Goal: Transaction & Acquisition: Purchase product/service

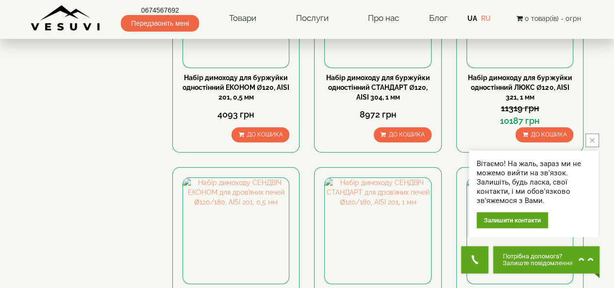
scroll to position [194, 0]
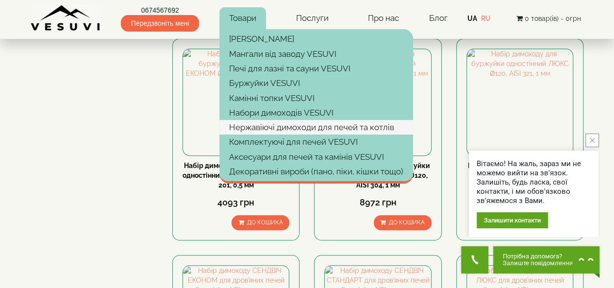
click at [269, 124] on link "Нержавіючі димоходи для печей та котлів" at bounding box center [316, 127] width 194 height 15
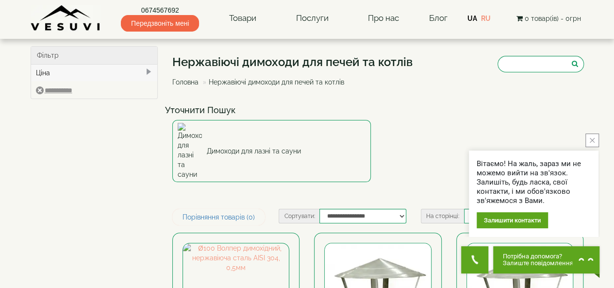
click at [592, 136] on button "close button" at bounding box center [592, 140] width 14 height 14
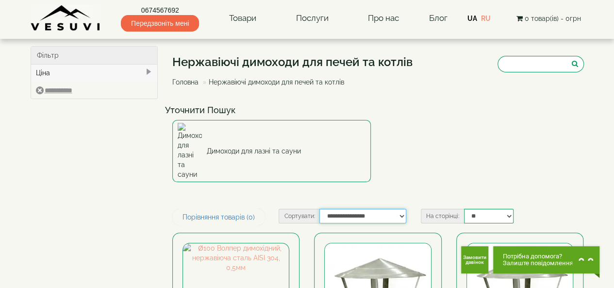
click at [402, 209] on select "**********" at bounding box center [362, 216] width 87 height 15
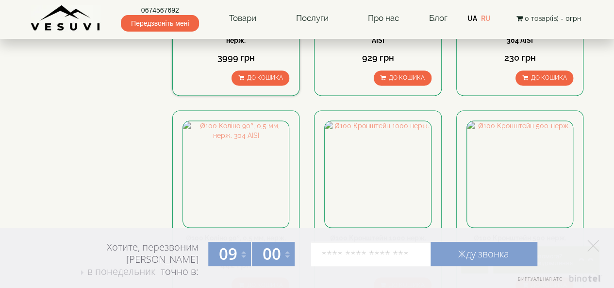
scroll to position [777, 0]
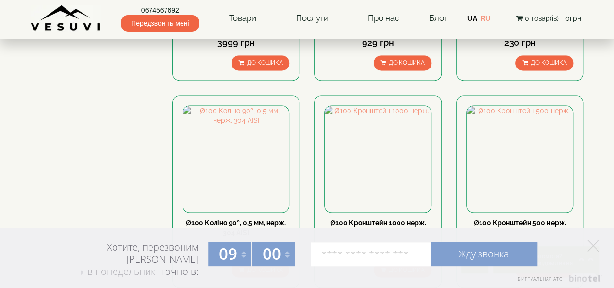
click at [594, 244] on polygon at bounding box center [593, 246] width 12 height 12
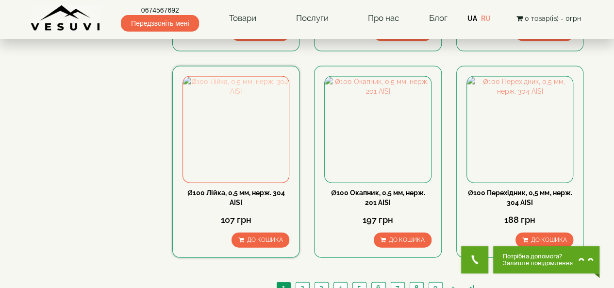
scroll to position [1068, 0]
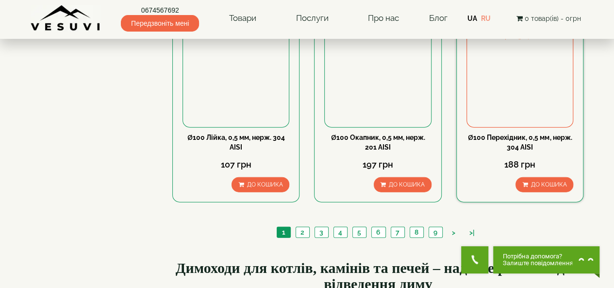
click at [527, 59] on img at bounding box center [520, 74] width 106 height 106
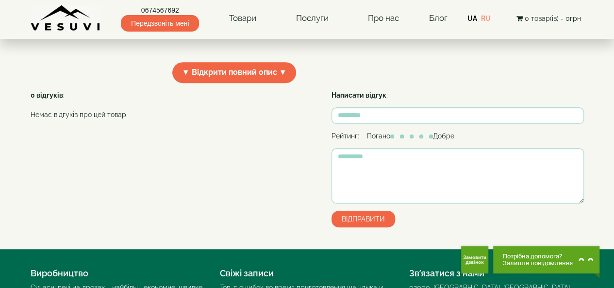
scroll to position [49, 0]
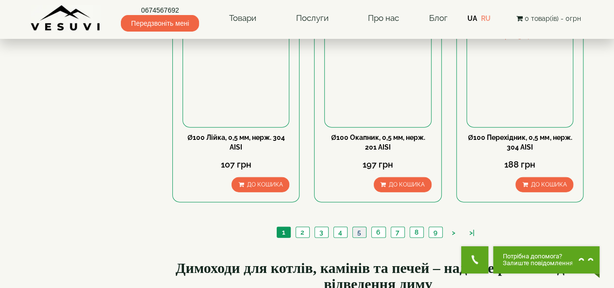
click at [357, 227] on link "5" at bounding box center [359, 232] width 14 height 10
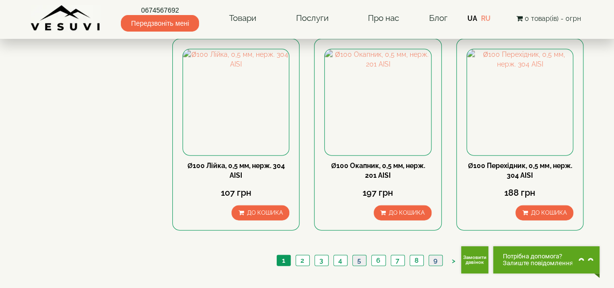
scroll to position [1019, 0]
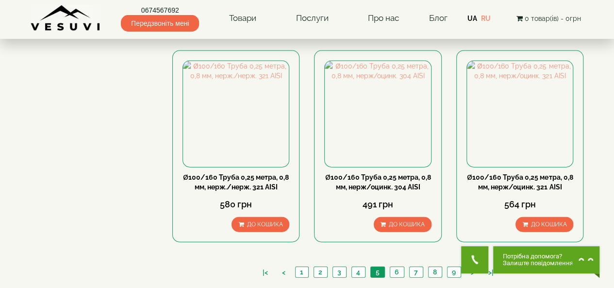
scroll to position [1143, 0]
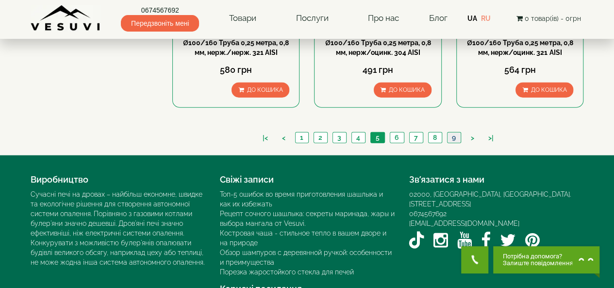
click at [452, 133] on link "9" at bounding box center [454, 138] width 14 height 10
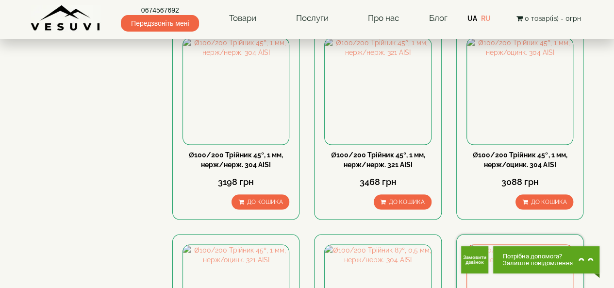
scroll to position [1068, 0]
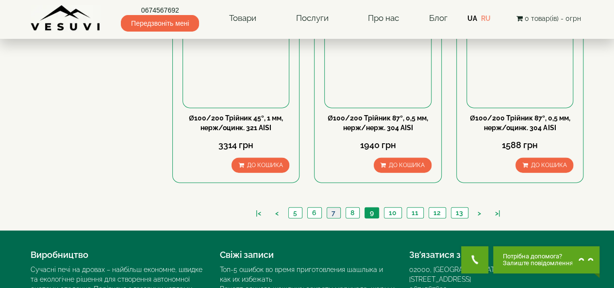
click at [331, 208] on link "7" at bounding box center [334, 213] width 14 height 10
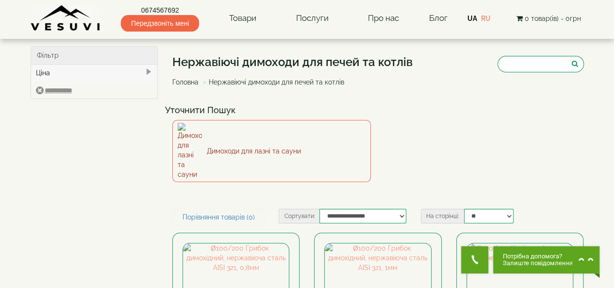
click at [234, 133] on link "Димоходи для лазні та сауни" at bounding box center [271, 151] width 199 height 62
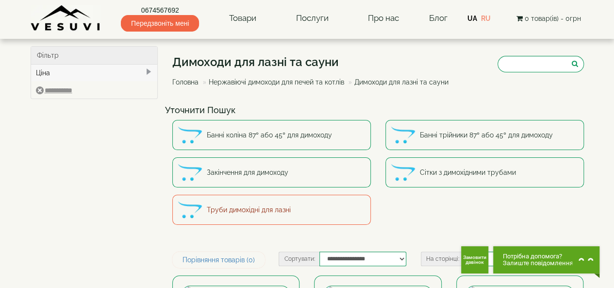
click at [274, 209] on link "Труби димохідні для лазні" at bounding box center [271, 210] width 199 height 30
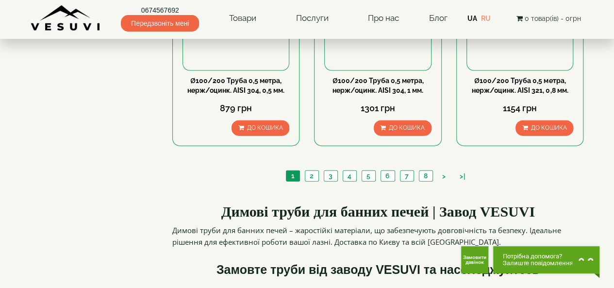
scroll to position [971, 0]
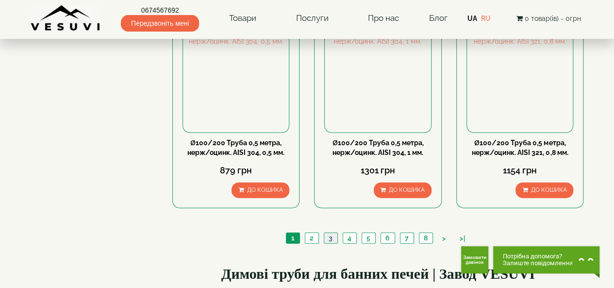
click at [329, 234] on link "3" at bounding box center [331, 238] width 14 height 10
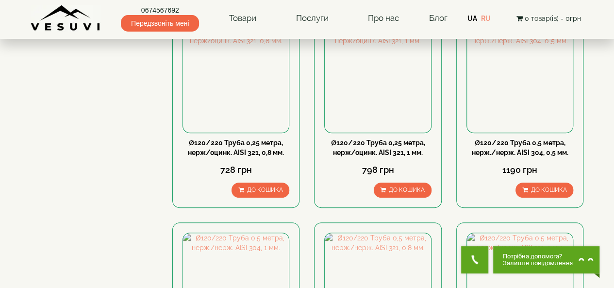
scroll to position [146, 0]
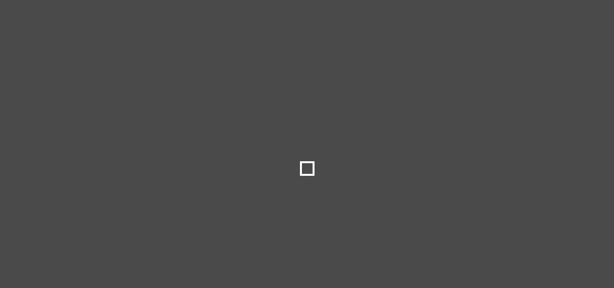
select select
